Goal: Information Seeking & Learning: Learn about a topic

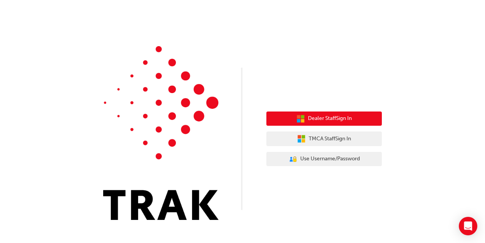
click at [351, 117] on span "Dealer Staff Sign In" at bounding box center [330, 118] width 44 height 9
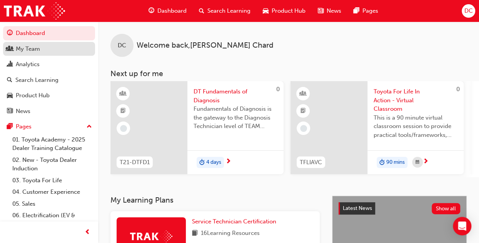
click at [33, 45] on div "My Team" at bounding box center [28, 49] width 24 height 9
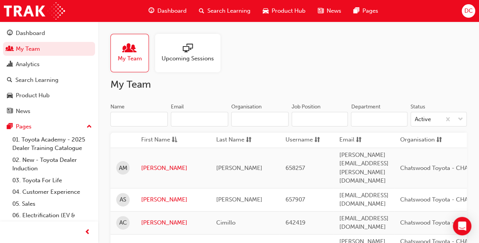
click at [195, 45] on div at bounding box center [188, 48] width 52 height 11
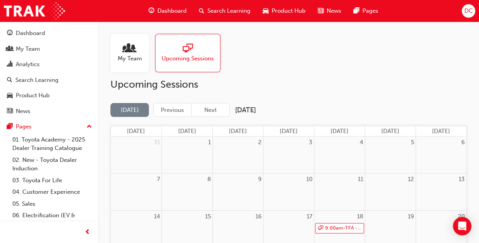
click at [129, 43] on span "people-icon" at bounding box center [130, 48] width 10 height 11
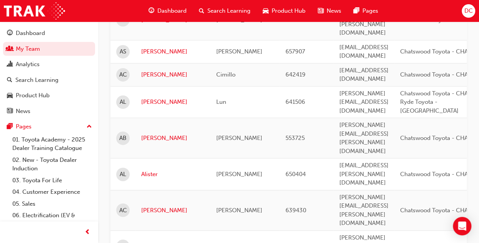
scroll to position [508, 0]
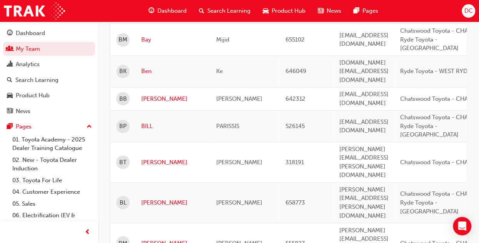
click at [423, 12] on div "Dashboard Search Learning Product Hub News Pages DC" at bounding box center [239, 11] width 479 height 22
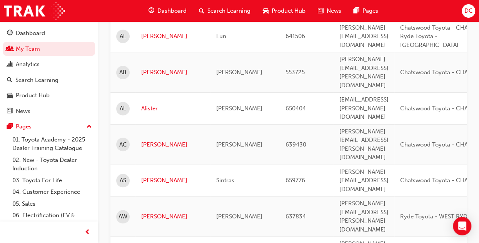
scroll to position [0, 0]
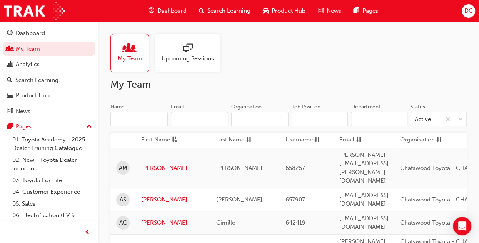
click at [201, 62] on span "Upcoming Sessions" at bounding box center [188, 58] width 52 height 9
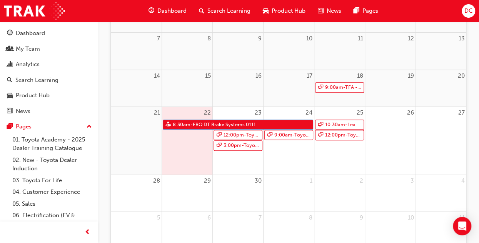
scroll to position [148, 0]
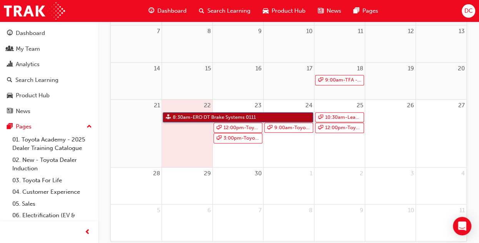
click at [278, 116] on link "8:30am - ERO DT Brake Systems 0111" at bounding box center [238, 117] width 150 height 10
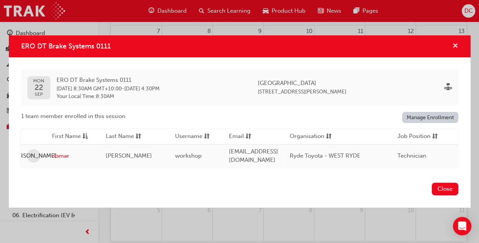
click at [458, 47] on span "cross-icon" at bounding box center [456, 46] width 6 height 7
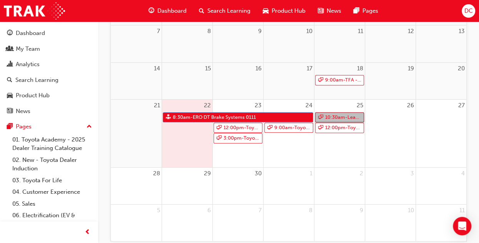
click at [353, 116] on link "10:30am - Leading Reignite Part 2 - Virtual Classroom" at bounding box center [339, 117] width 49 height 10
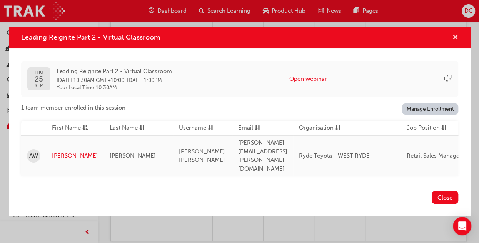
click at [455, 42] on span "cross-icon" at bounding box center [456, 38] width 6 height 7
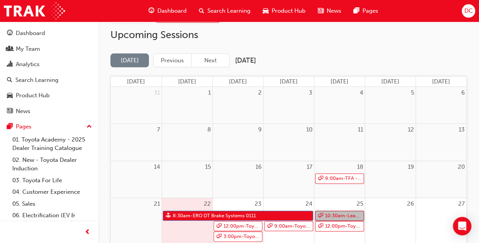
scroll to position [45, 0]
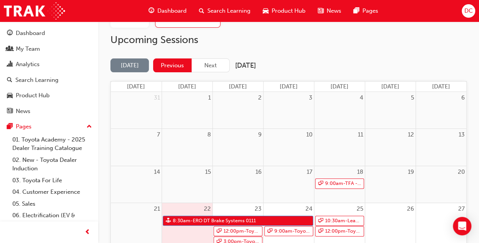
click at [178, 64] on button "Previous" at bounding box center [172, 65] width 38 height 14
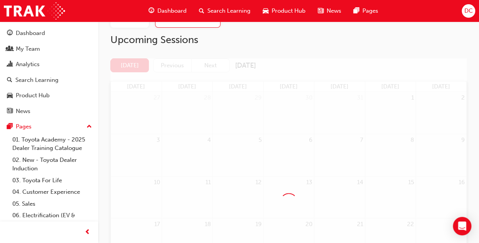
click at [212, 65] on div at bounding box center [288, 201] width 356 height 287
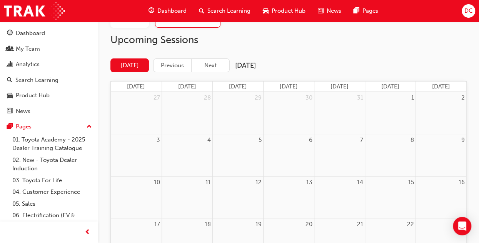
click at [212, 65] on button "Next" at bounding box center [210, 65] width 38 height 14
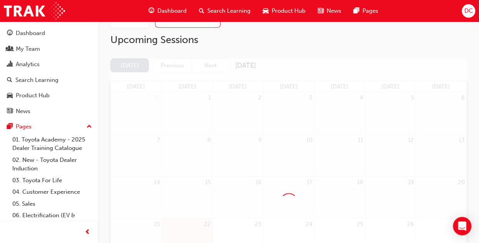
click at [212, 65] on div at bounding box center [288, 201] width 356 height 287
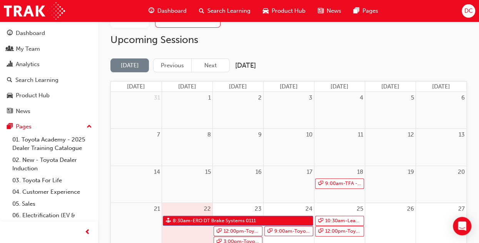
click at [212, 65] on button "Next" at bounding box center [210, 65] width 38 height 14
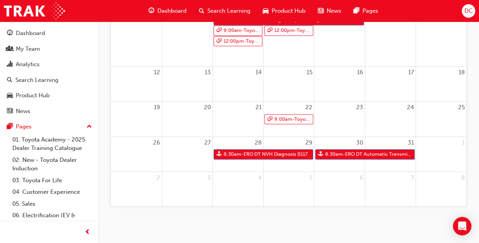
scroll to position [184, 0]
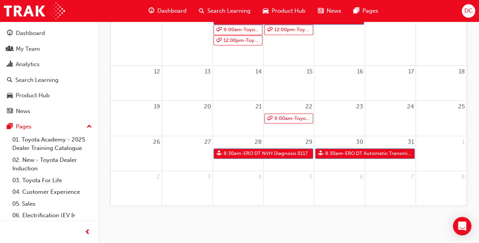
click at [170, 10] on span "Dashboard" at bounding box center [171, 11] width 29 height 9
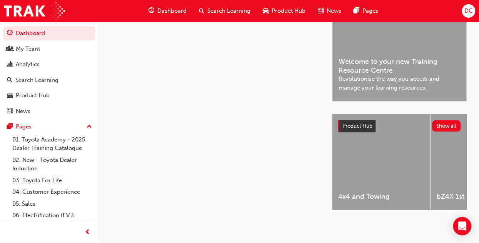
scroll to position [184, 0]
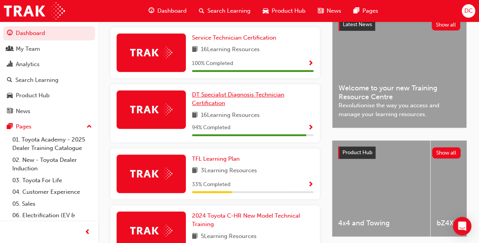
click at [215, 107] on span "DT Specialist Diagnosis Technician Certification" at bounding box center [238, 99] width 92 height 16
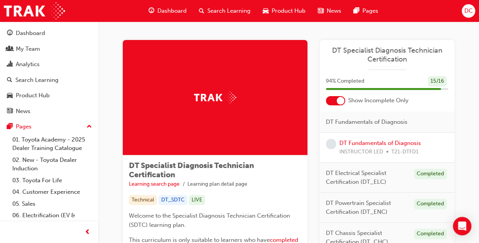
click at [467, 9] on span "DC" at bounding box center [468, 11] width 8 height 9
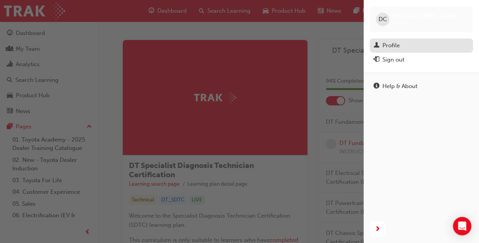
click at [387, 47] on div "Profile" at bounding box center [390, 45] width 17 height 9
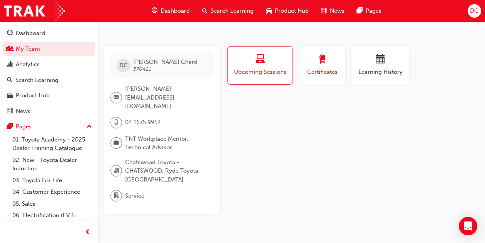
click at [329, 68] on span "Certificates" at bounding box center [322, 72] width 35 height 9
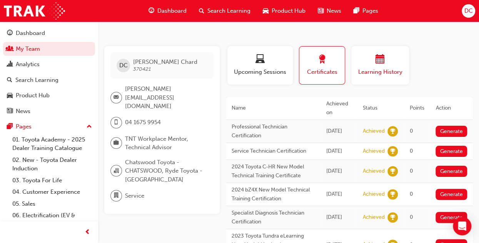
click at [388, 65] on div "button" at bounding box center [380, 61] width 46 height 12
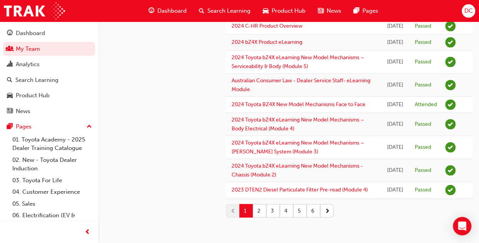
scroll to position [1047, 0]
click at [261, 210] on button "2" at bounding box center [259, 210] width 13 height 13
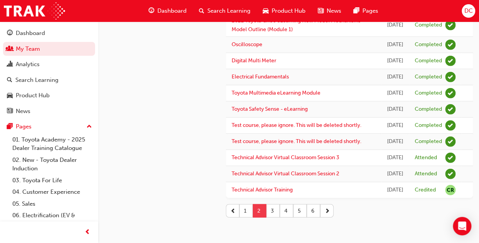
scroll to position [954, 0]
click at [288, 129] on link "Test course, please ignore. This will be deleted shortly." at bounding box center [297, 125] width 130 height 7
